Goal: Task Accomplishment & Management: Manage account settings

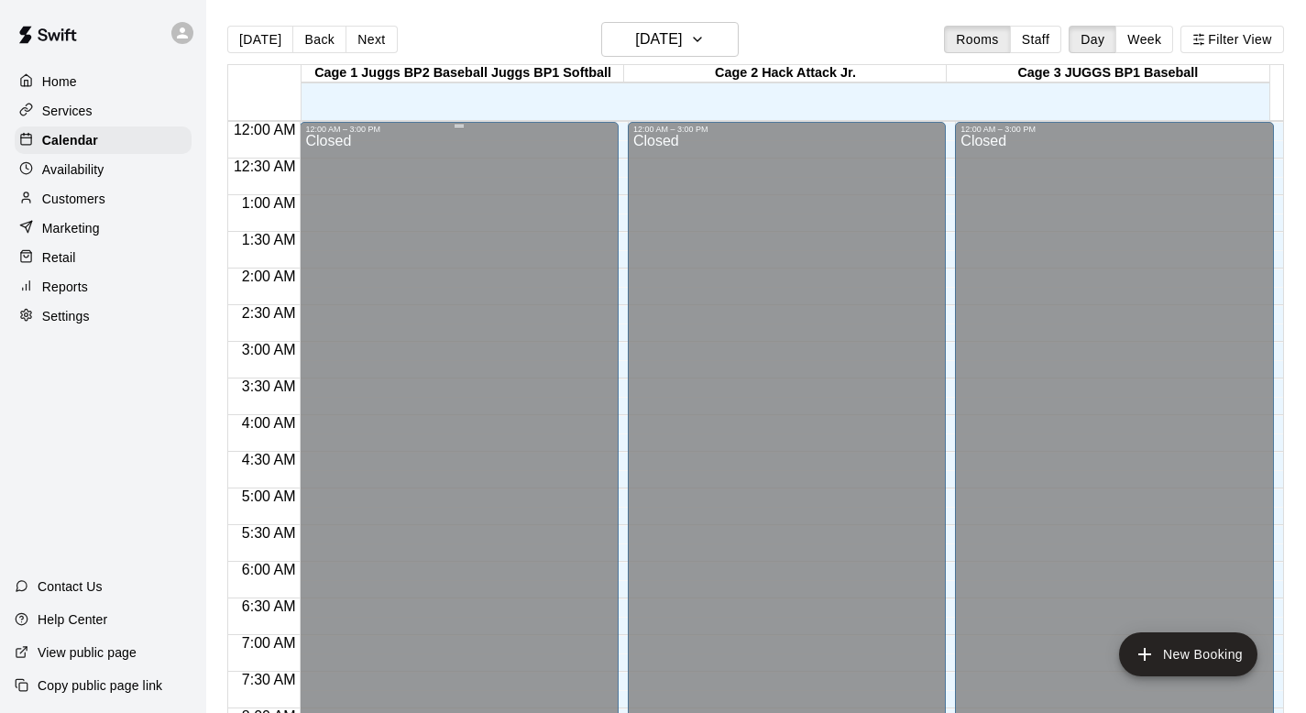
scroll to position [595, 0]
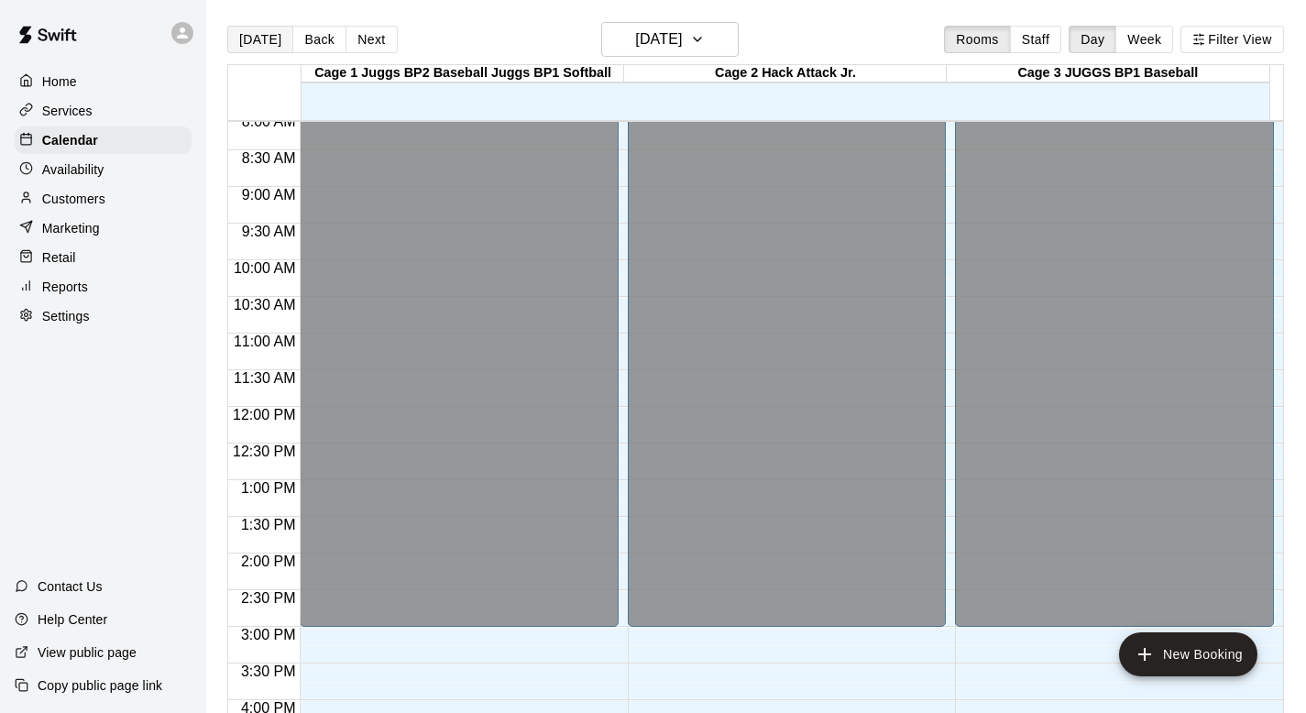
click at [266, 38] on button "[DATE]" at bounding box center [260, 39] width 66 height 27
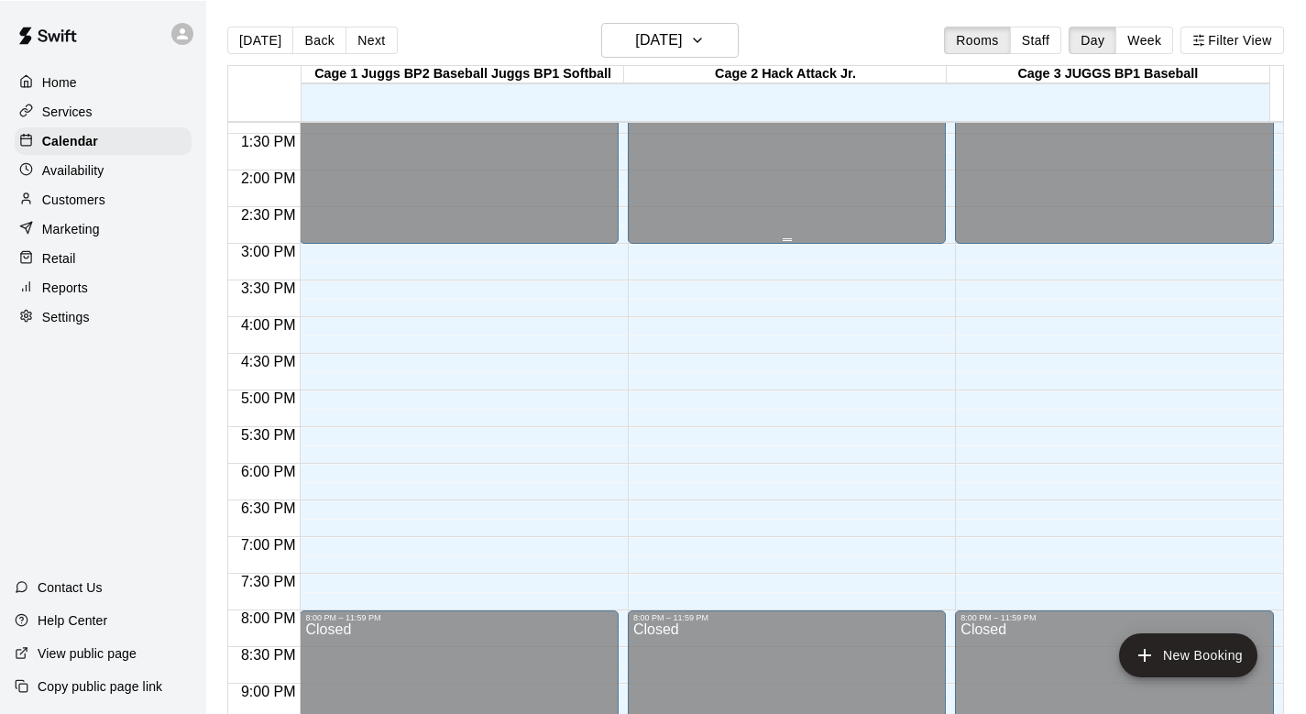
scroll to position [975, 0]
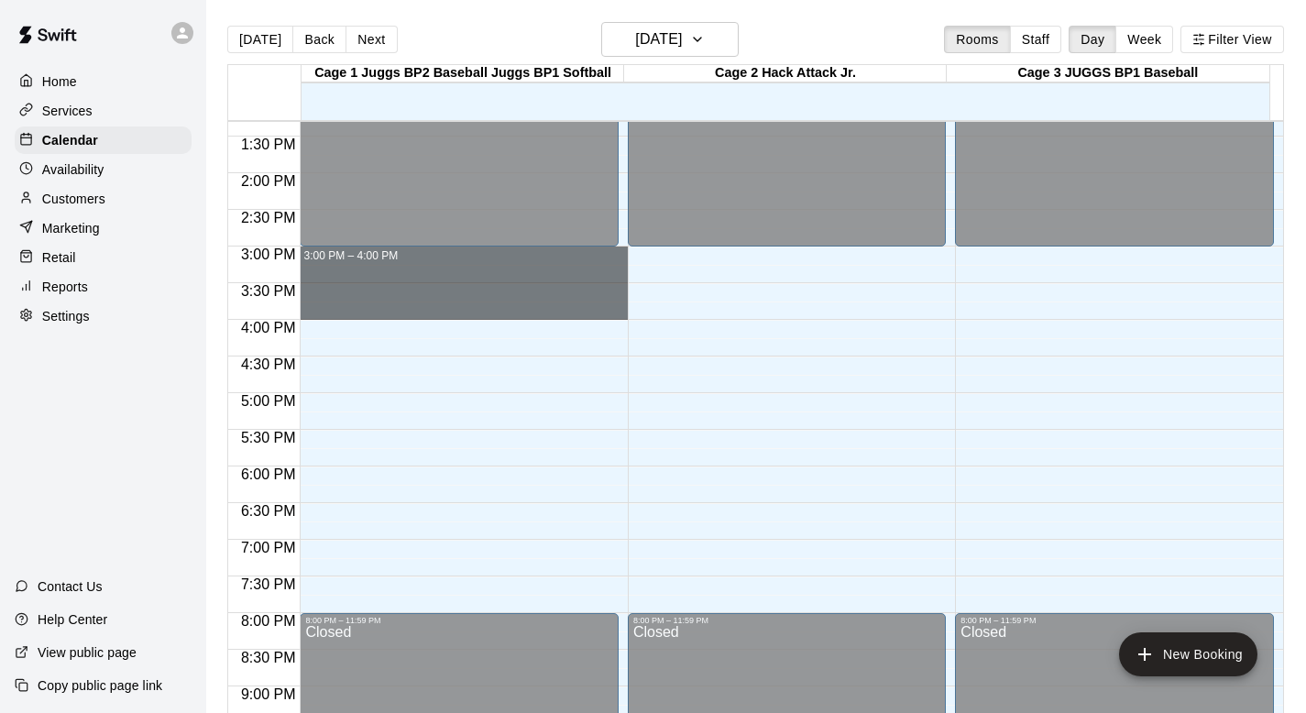
drag, startPoint x: 415, startPoint y: 257, endPoint x: 412, endPoint y: 309, distance: 52.3
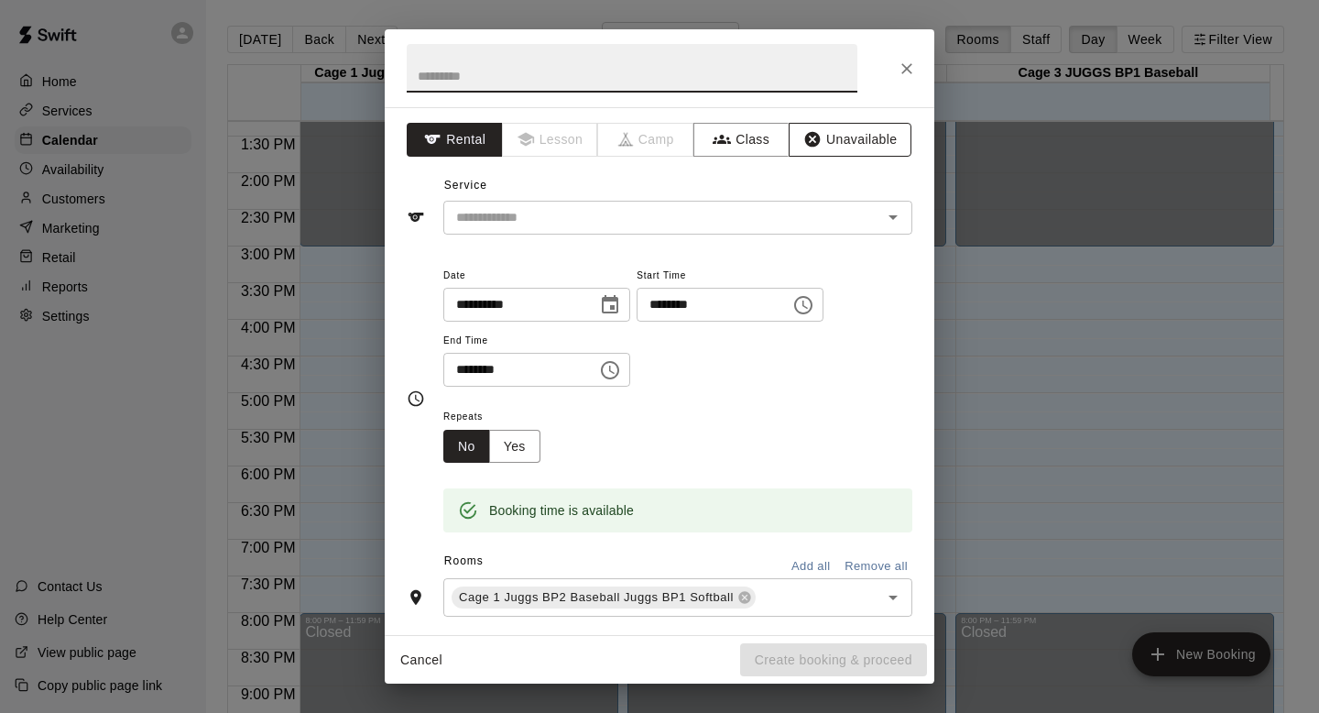
click at [809, 137] on button "Unavailable" at bounding box center [850, 140] width 123 height 34
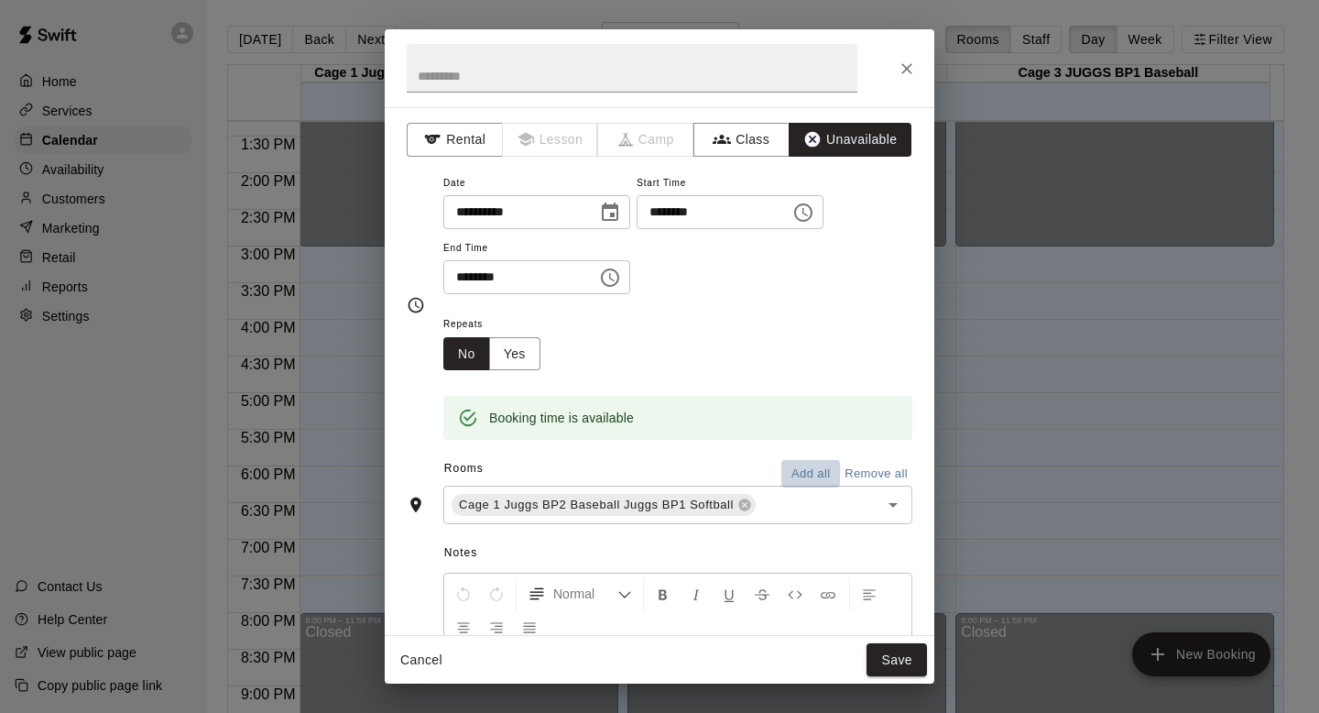
click at [782, 463] on button "Add all" at bounding box center [811, 474] width 59 height 28
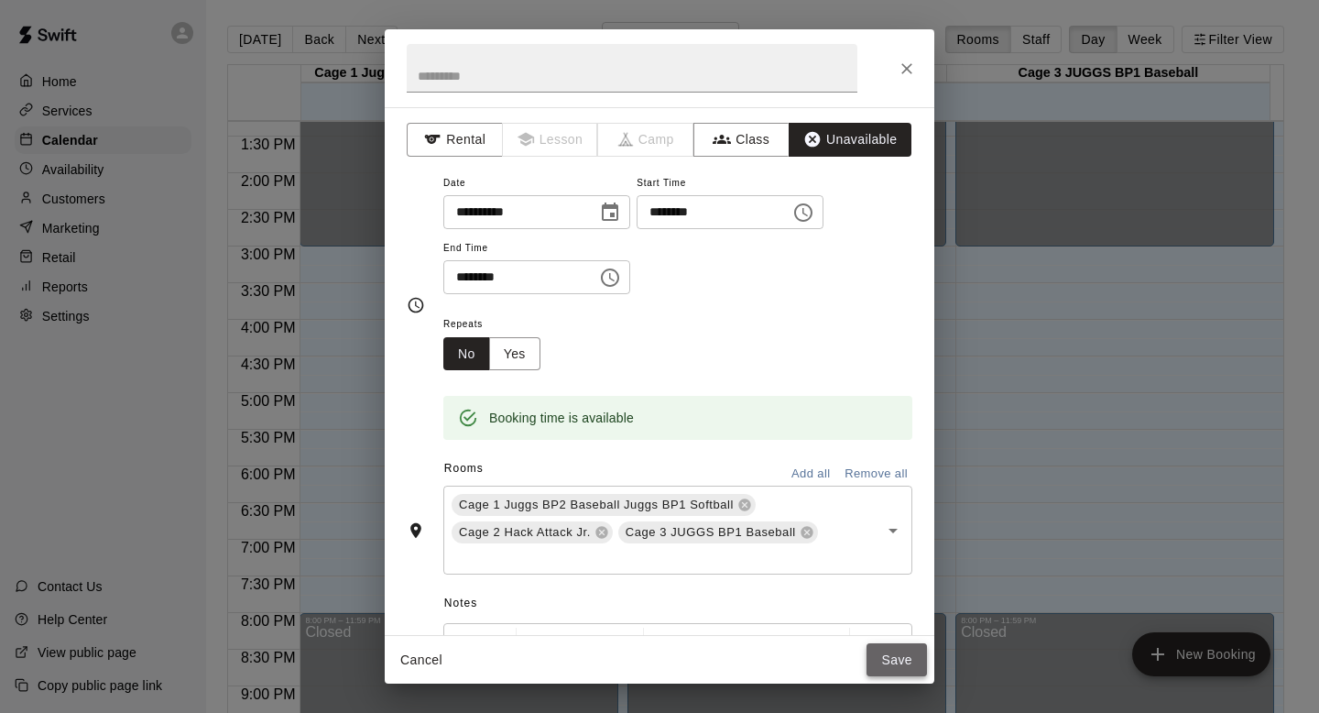
click at [877, 650] on button "Save" at bounding box center [897, 660] width 60 height 34
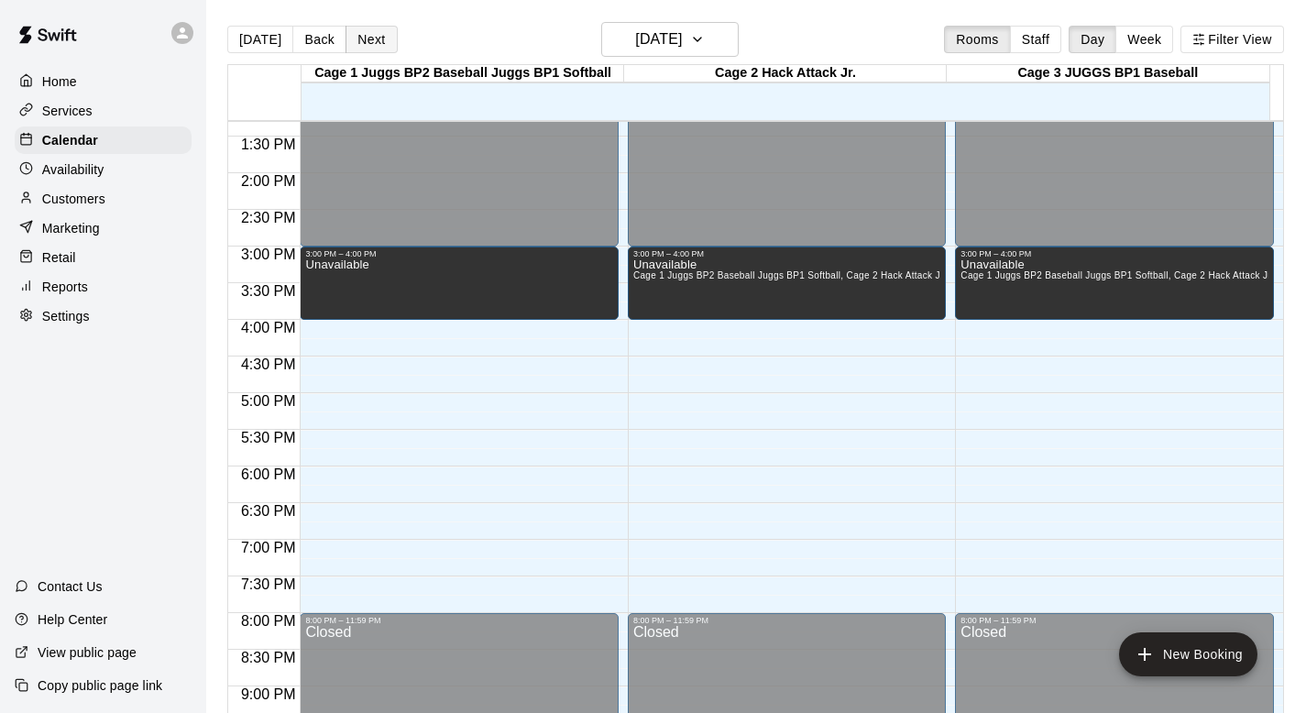
click at [362, 34] on button "Next" at bounding box center [370, 39] width 51 height 27
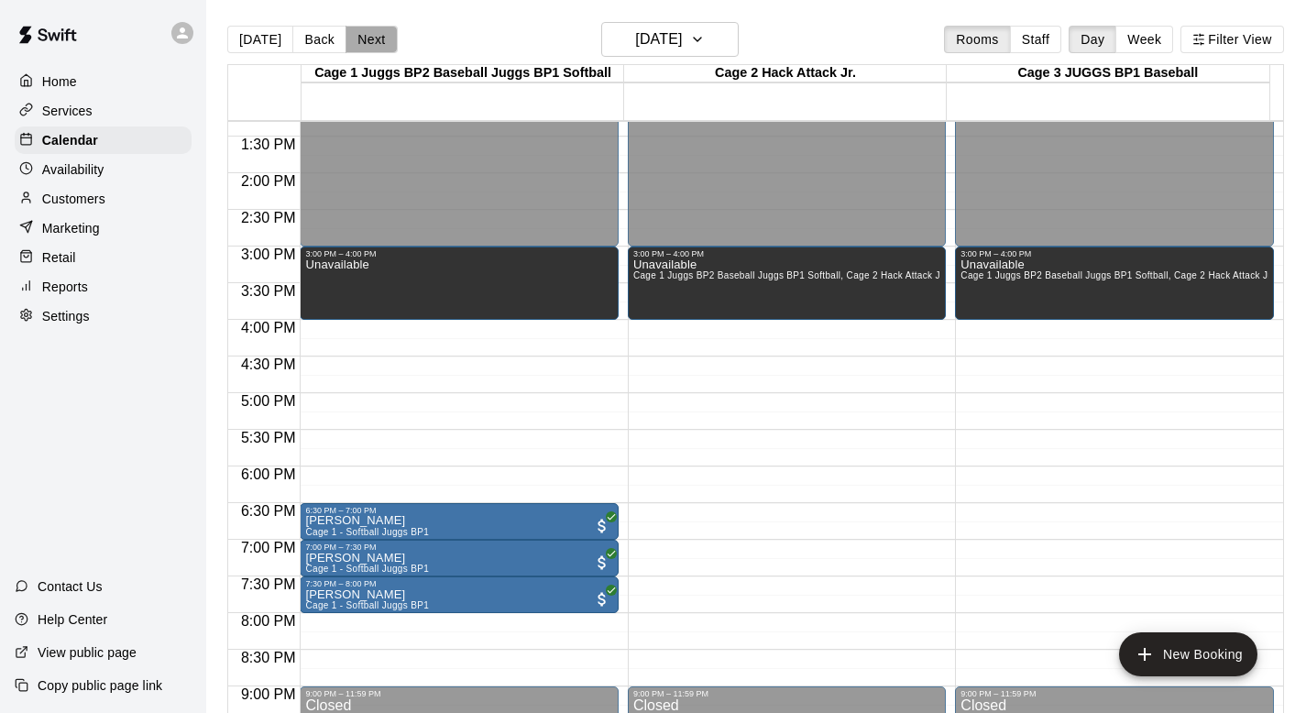
click at [364, 35] on button "Next" at bounding box center [370, 39] width 51 height 27
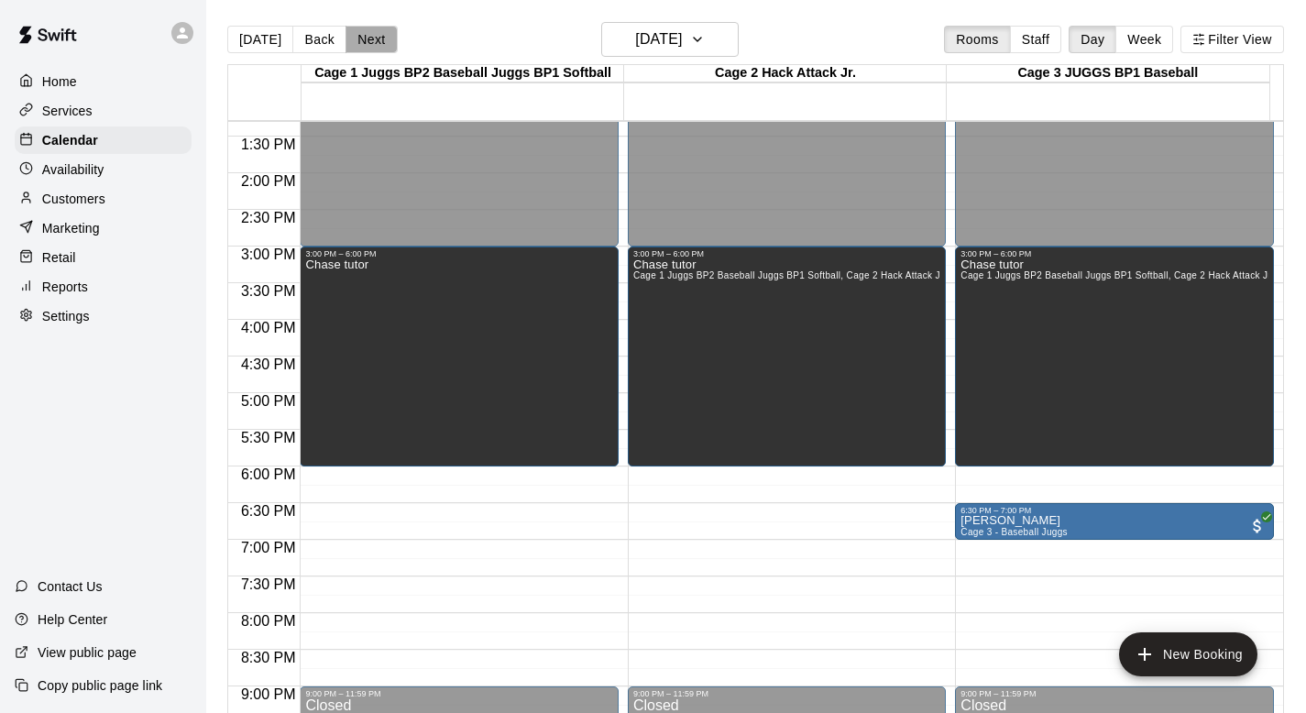
click at [364, 35] on button "Next" at bounding box center [370, 39] width 51 height 27
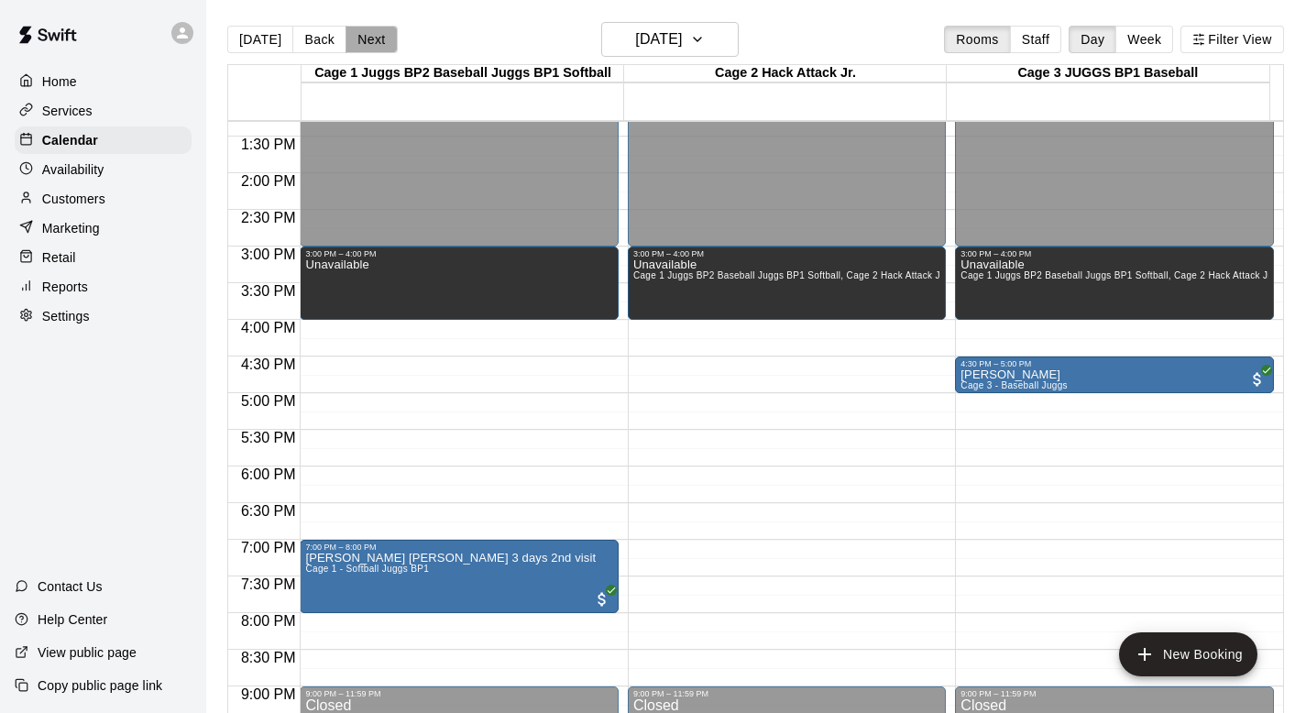
click at [364, 35] on button "Next" at bounding box center [370, 39] width 51 height 27
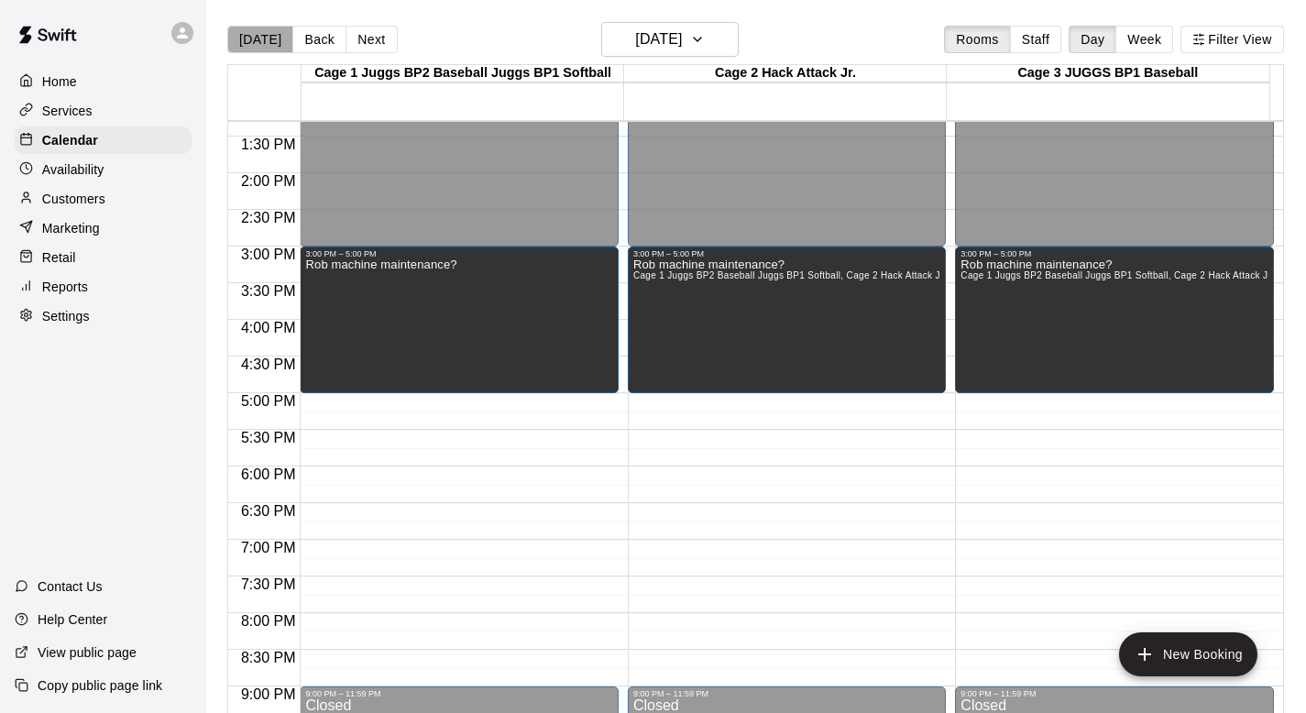
click at [259, 36] on button "[DATE]" at bounding box center [260, 39] width 66 height 27
